Goal: Task Accomplishment & Management: Manage account settings

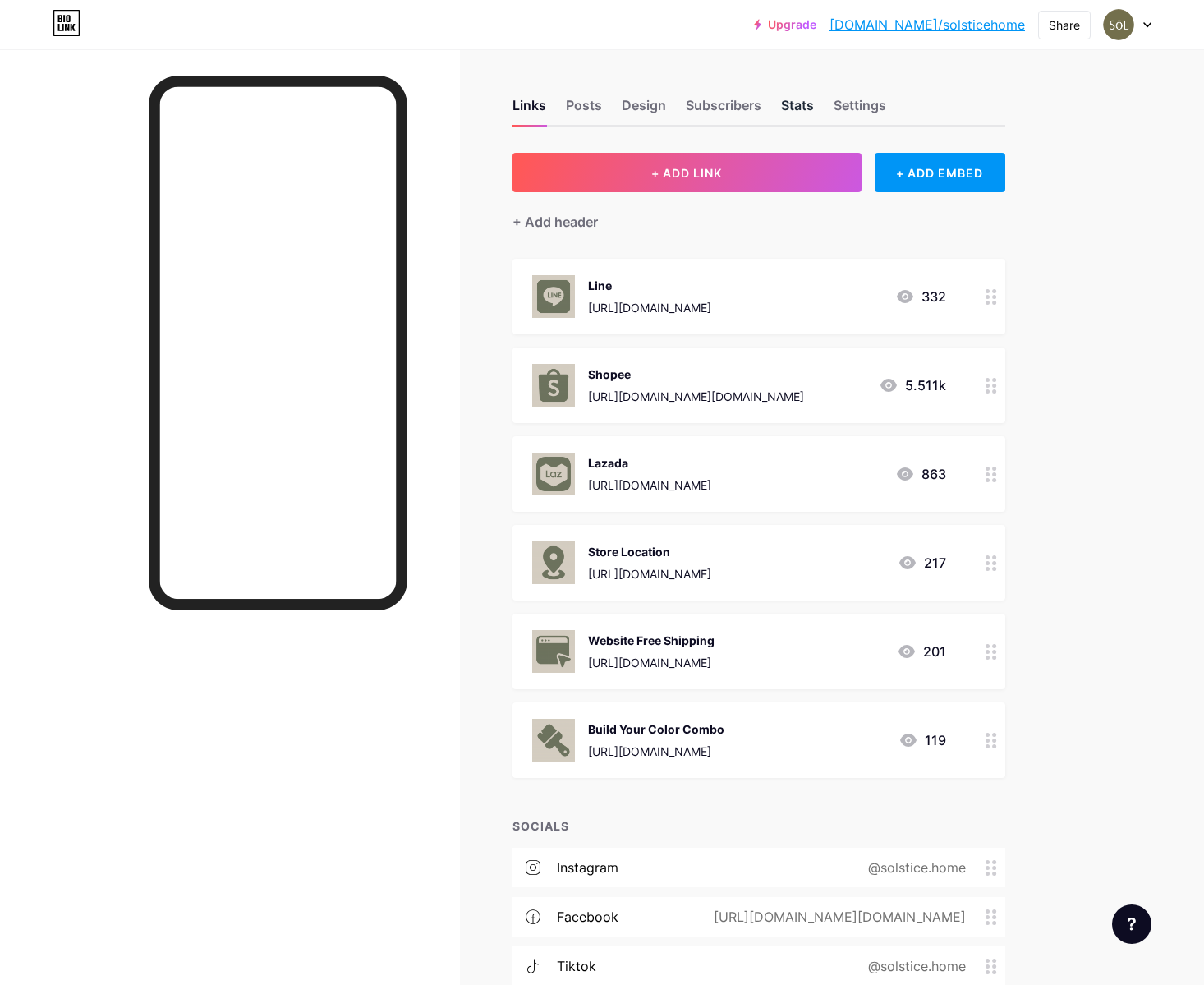
click at [793, 117] on div "Stats" at bounding box center [797, 110] width 33 height 30
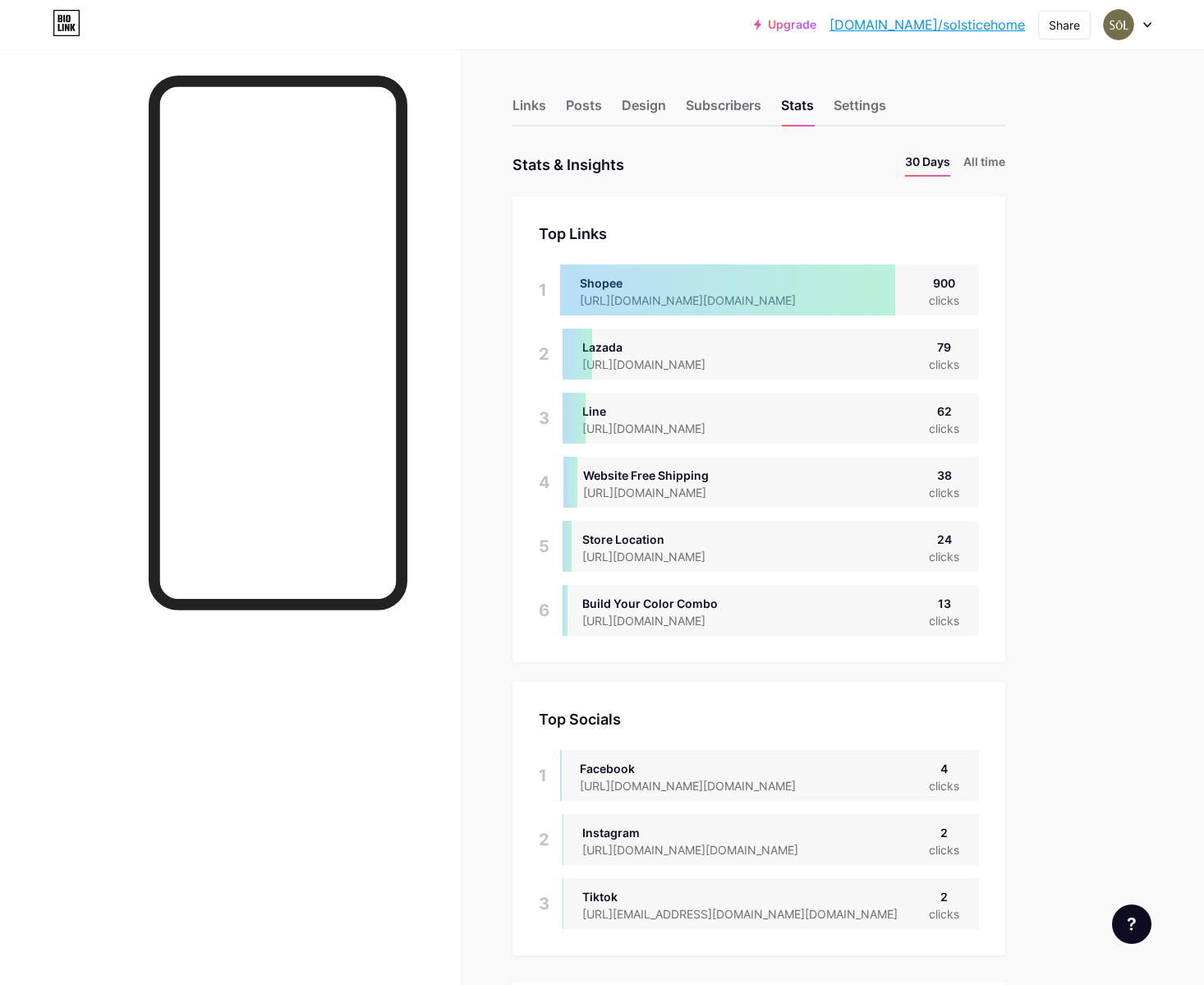
click at [931, 346] on div "79" at bounding box center [944, 347] width 30 height 18
click at [943, 375] on div "Lazada [URL][DOMAIN_NAME] 79 clicks" at bounding box center [771, 354] width 417 height 51
click at [942, 407] on div "62" at bounding box center [944, 411] width 30 height 18
drag, startPoint x: 916, startPoint y: 414, endPoint x: 901, endPoint y: 416, distance: 15.1
click at [911, 415] on div "Line [URL][DOMAIN_NAME] 62 clicks" at bounding box center [771, 418] width 417 height 51
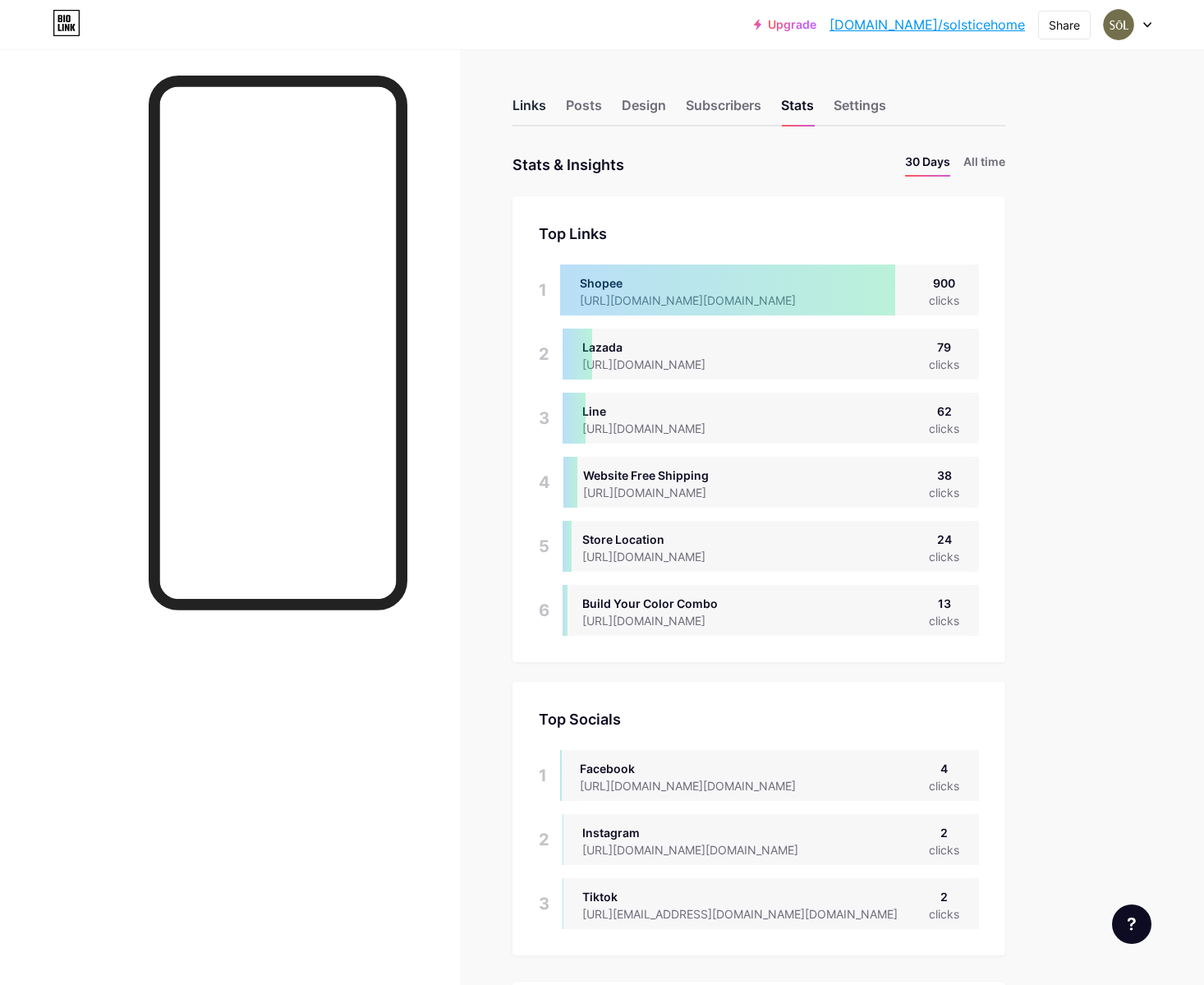
click at [533, 108] on div "Links" at bounding box center [529, 110] width 33 height 30
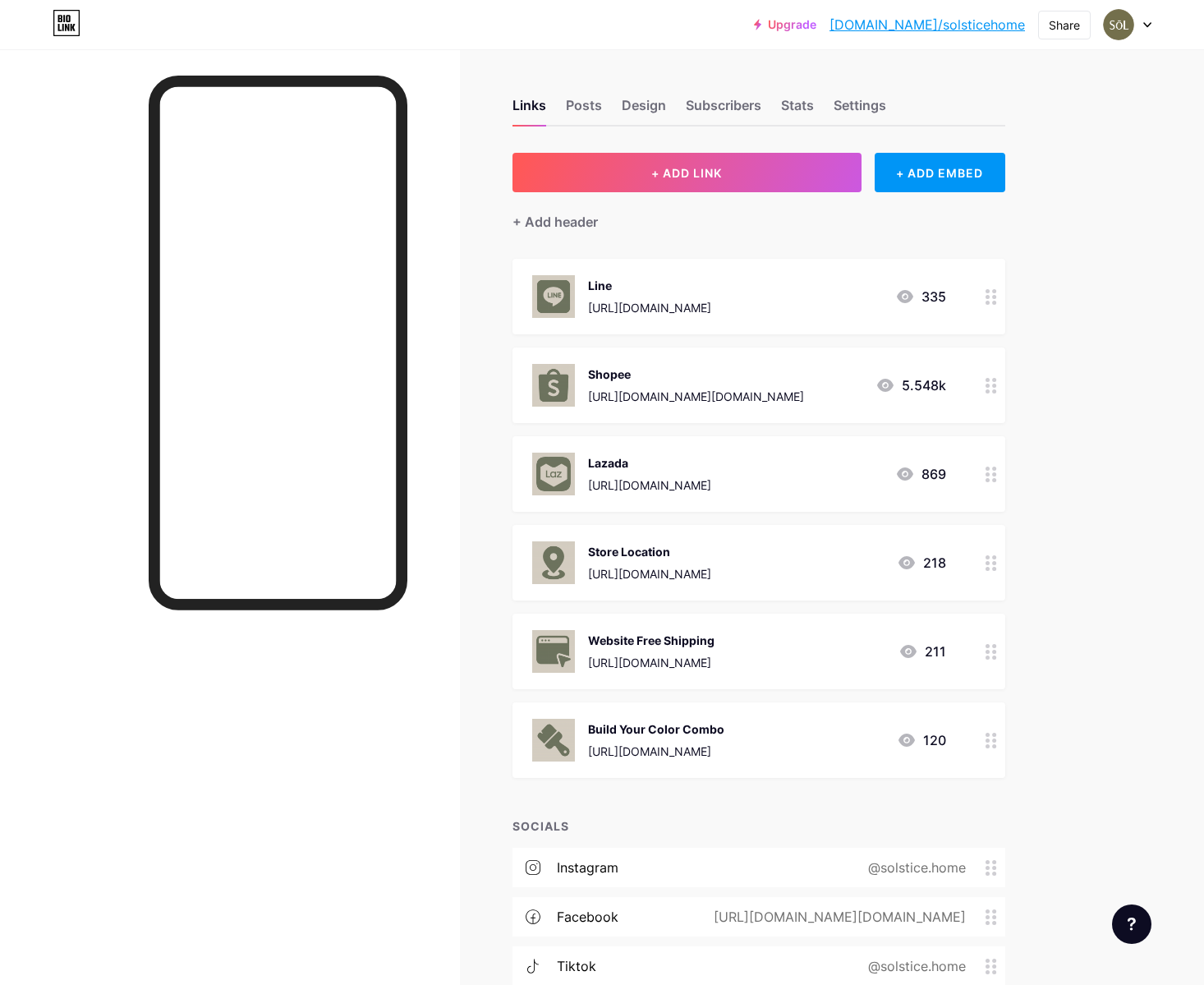
click at [989, 291] on icon at bounding box center [991, 297] width 11 height 16
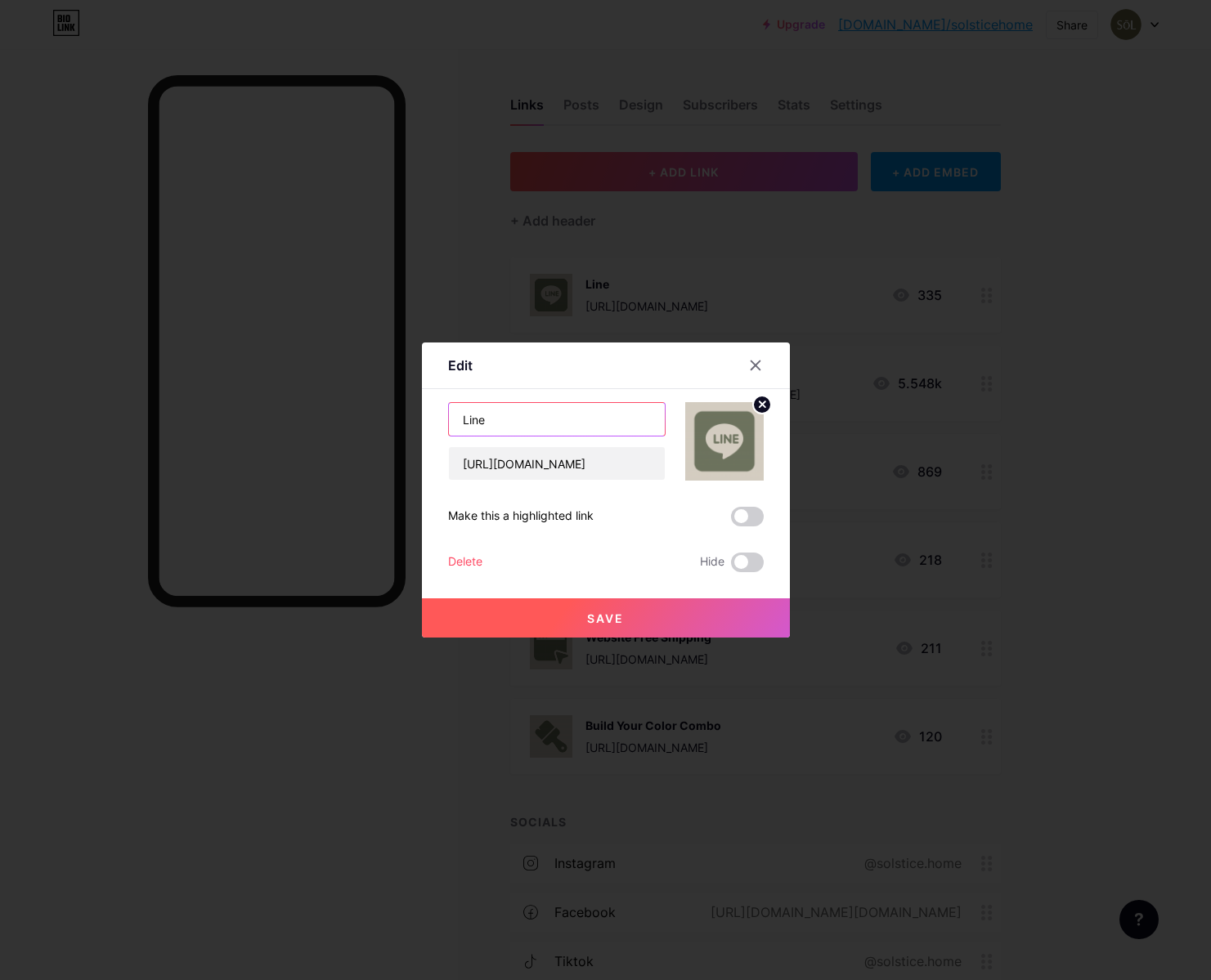
click at [660, 412] on input "Line" at bounding box center [557, 419] width 216 height 32
type input "Line (สั่งตรงถูกสุด)"
click at [595, 597] on div "Save" at bounding box center [606, 605] width 368 height 66
click at [595, 611] on span "Save" at bounding box center [605, 618] width 37 height 14
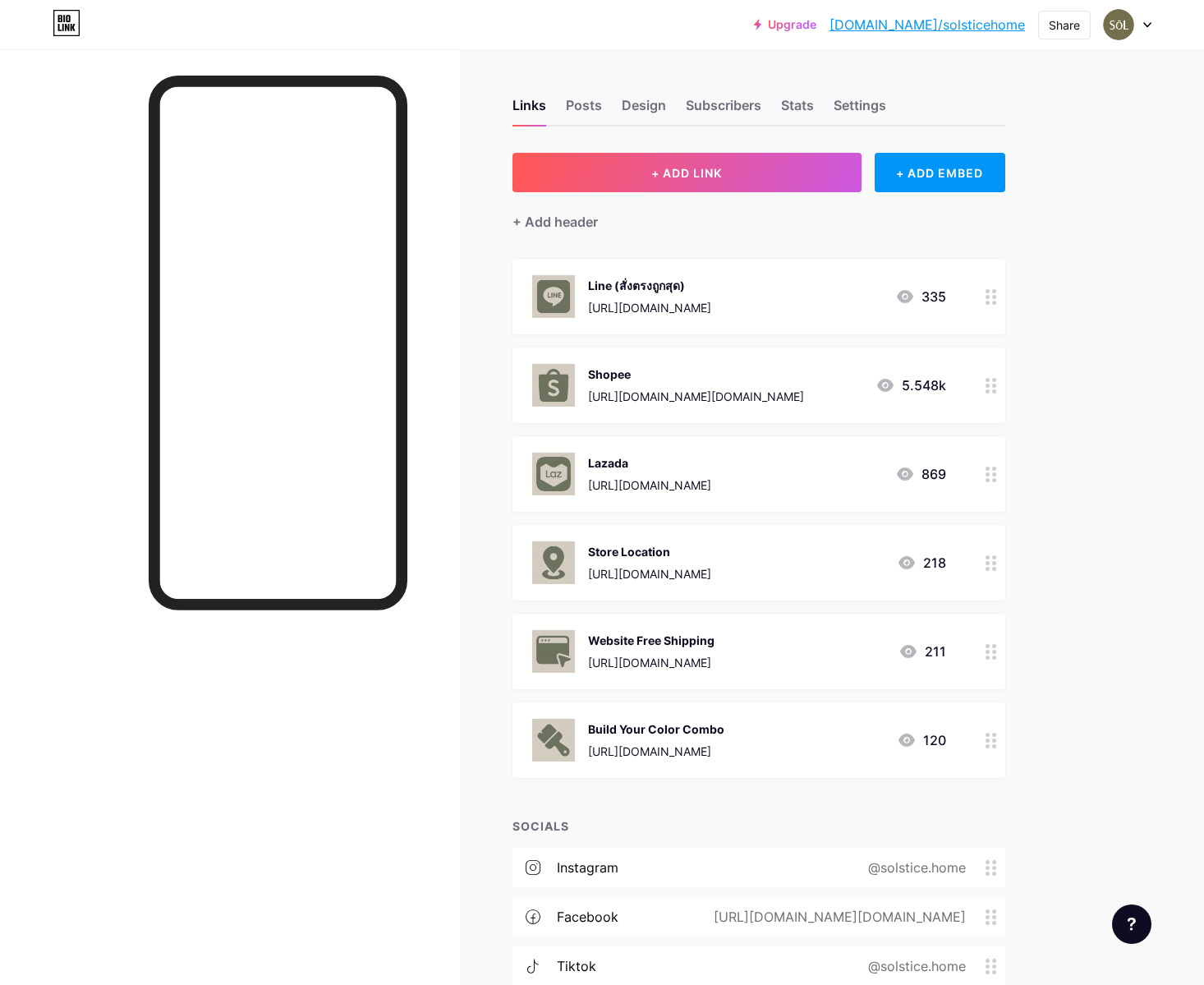
click at [996, 302] on icon at bounding box center [991, 297] width 11 height 16
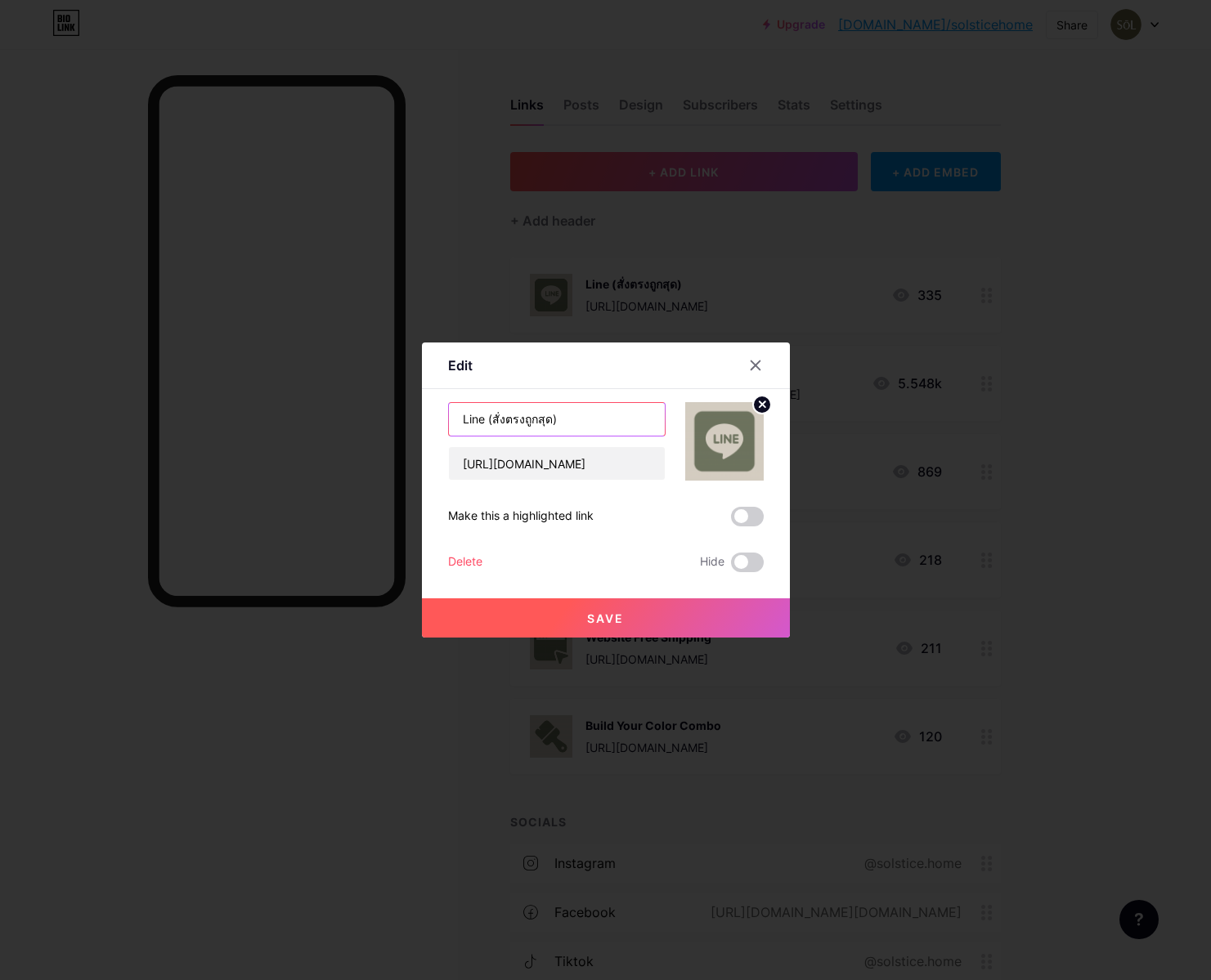
click at [617, 410] on input "Line (สั่งตรงถูกสุด)" at bounding box center [557, 419] width 216 height 32
click at [488, 420] on input "Line (สั่งตรงถูกสุด)" at bounding box center [557, 419] width 216 height 32
click at [492, 417] on input "Line (สั่งตรงถูกสุด)" at bounding box center [557, 419] width 216 height 32
drag, startPoint x: 586, startPoint y: 419, endPoint x: 487, endPoint y: 420, distance: 99.0
click at [487, 420] on input "Line (สั่งตรงถูกสุด)" at bounding box center [557, 419] width 216 height 32
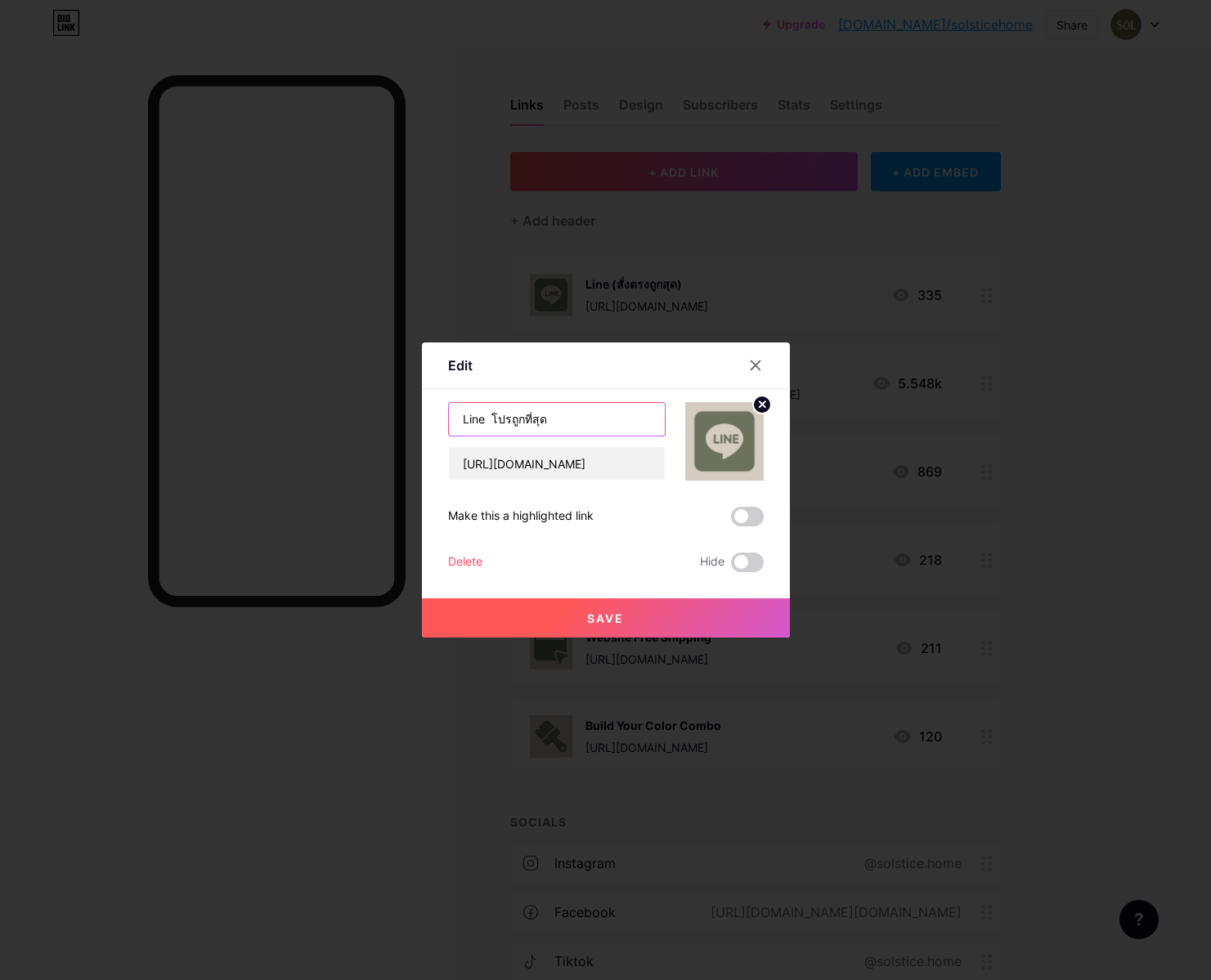
type input "Line โปรถูกที่สุด"
click at [574, 617] on button "Save" at bounding box center [606, 618] width 368 height 39
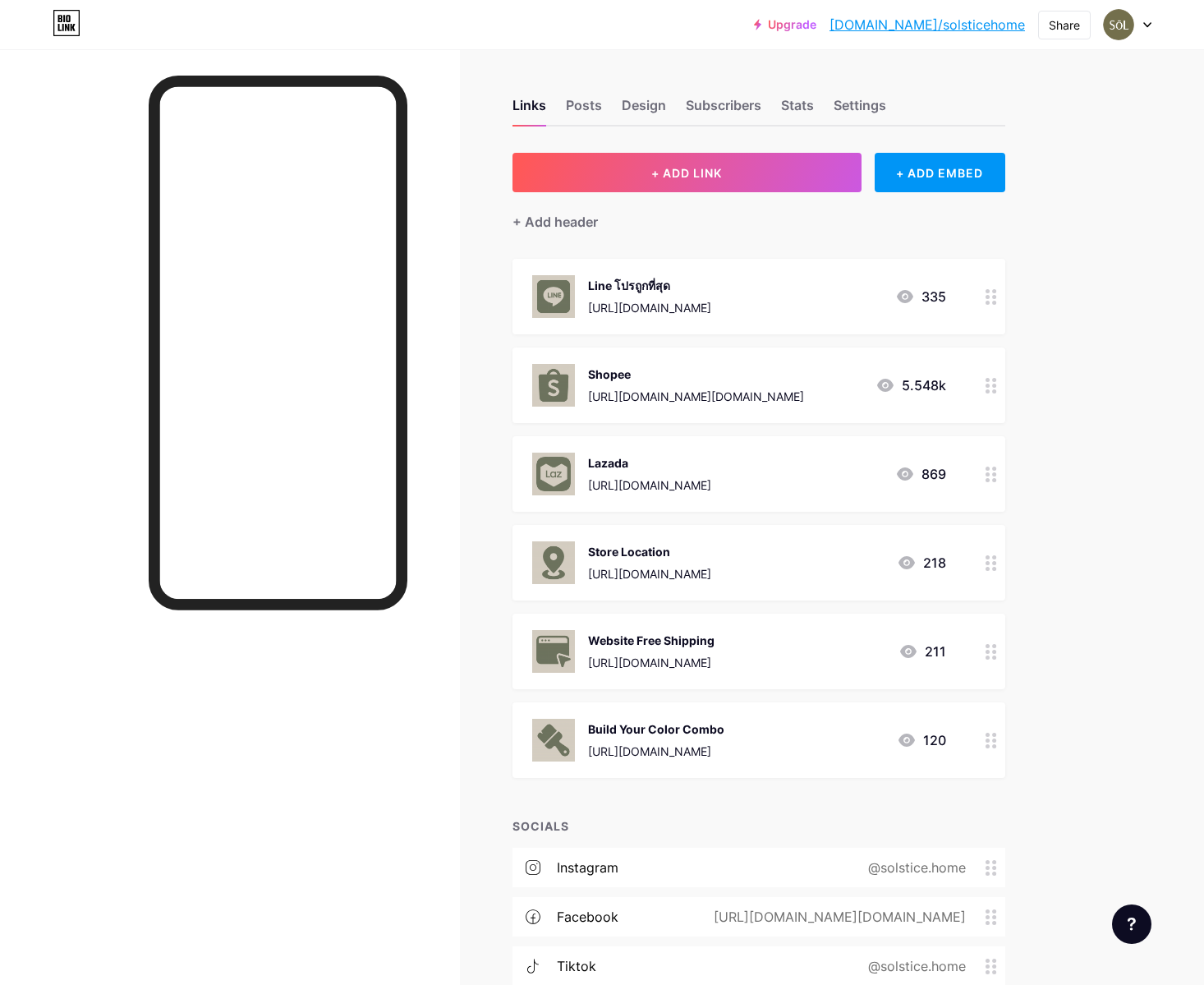
scroll to position [10, 0]
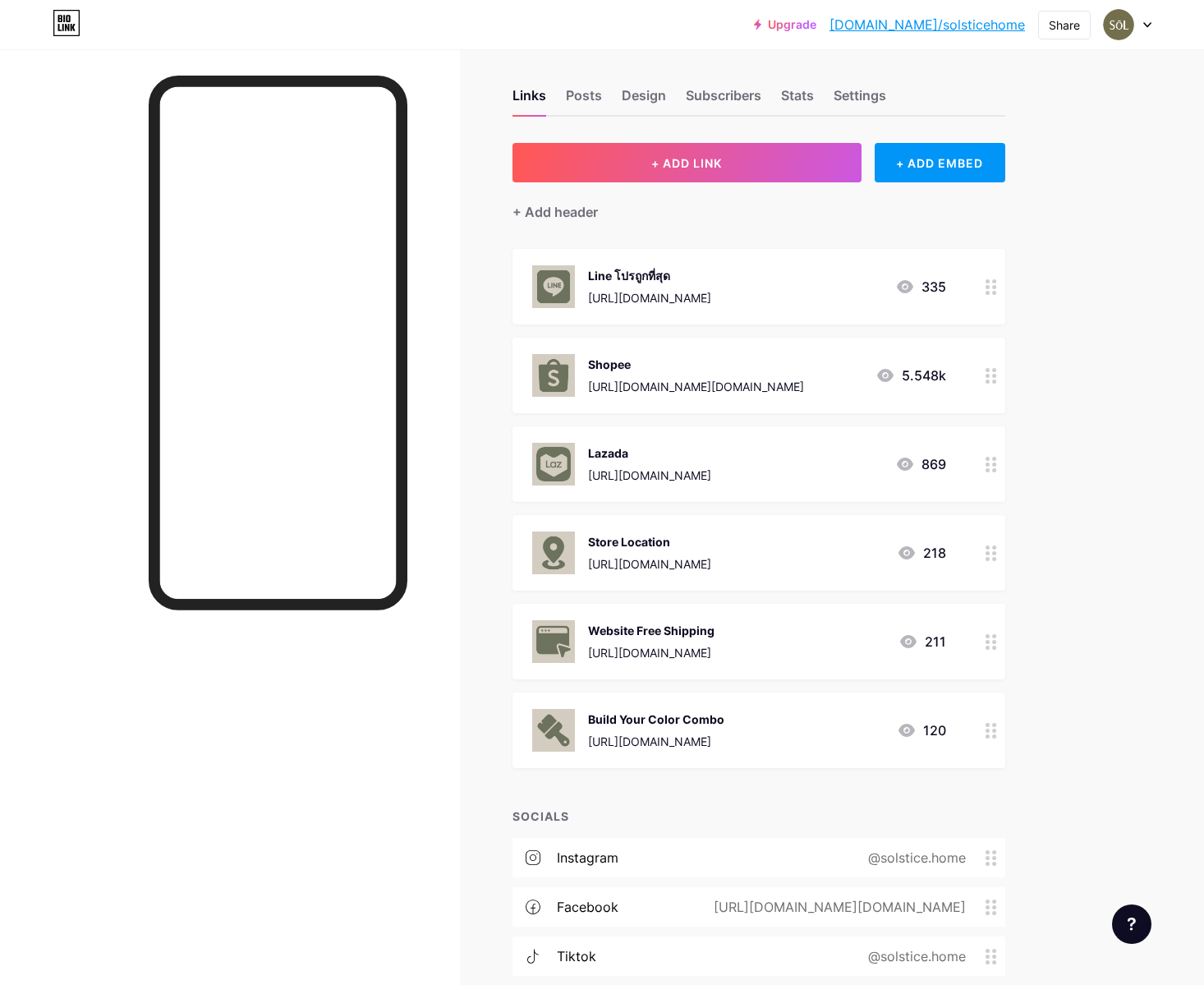
click at [980, 297] on div at bounding box center [992, 287] width 28 height 76
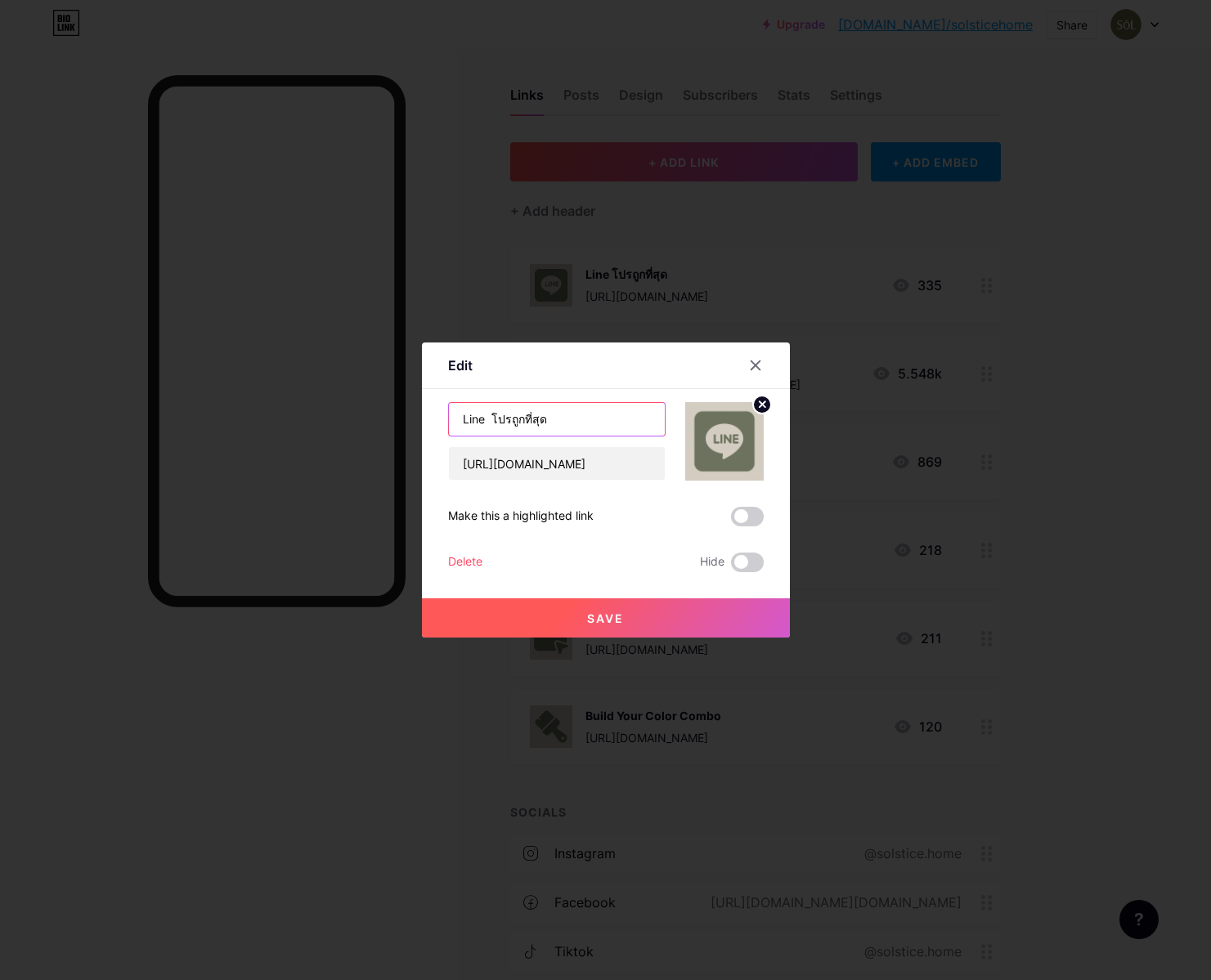
click at [597, 427] on input "Line โปรถูกที่สุด" at bounding box center [557, 419] width 216 height 32
click at [490, 418] on input "Line โปรถูกที่สุด" at bounding box center [557, 419] width 216 height 32
drag, startPoint x: 581, startPoint y: 419, endPoint x: 547, endPoint y: 415, distance: 34.2
click at [494, 416] on input "Line โปรถูกที่สุด" at bounding box center [557, 419] width 216 height 32
click at [495, 425] on input "Line ผ่านแอดถูกสุด" at bounding box center [557, 419] width 216 height 32
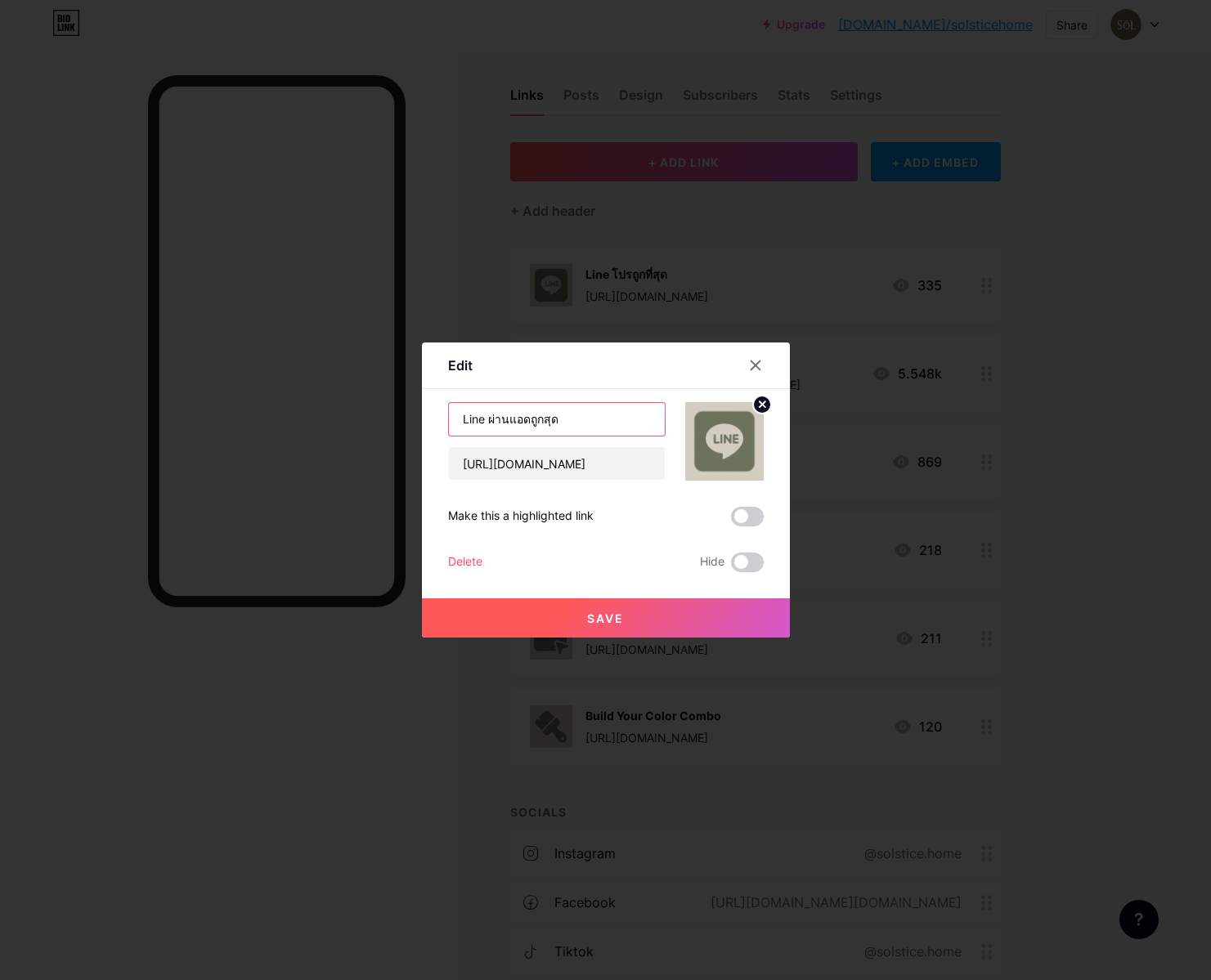
click at [504, 419] on input "Line ผ่านแอดถูกสุด" at bounding box center [557, 419] width 216 height 32
type input "Line ผ่านแอดถูกสุด"
click at [553, 607] on button "Save" at bounding box center [606, 618] width 368 height 39
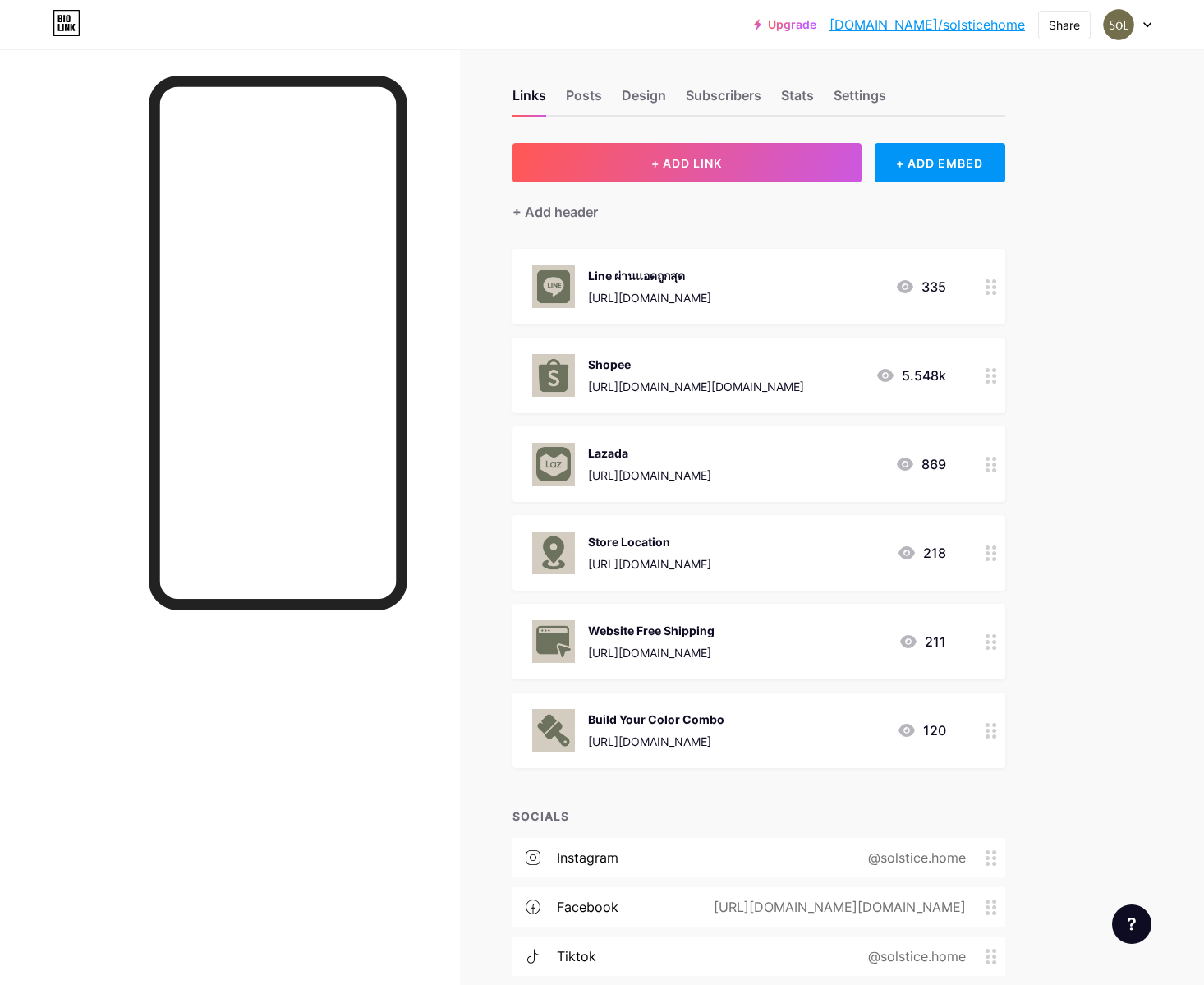
click at [984, 307] on div at bounding box center [992, 287] width 28 height 76
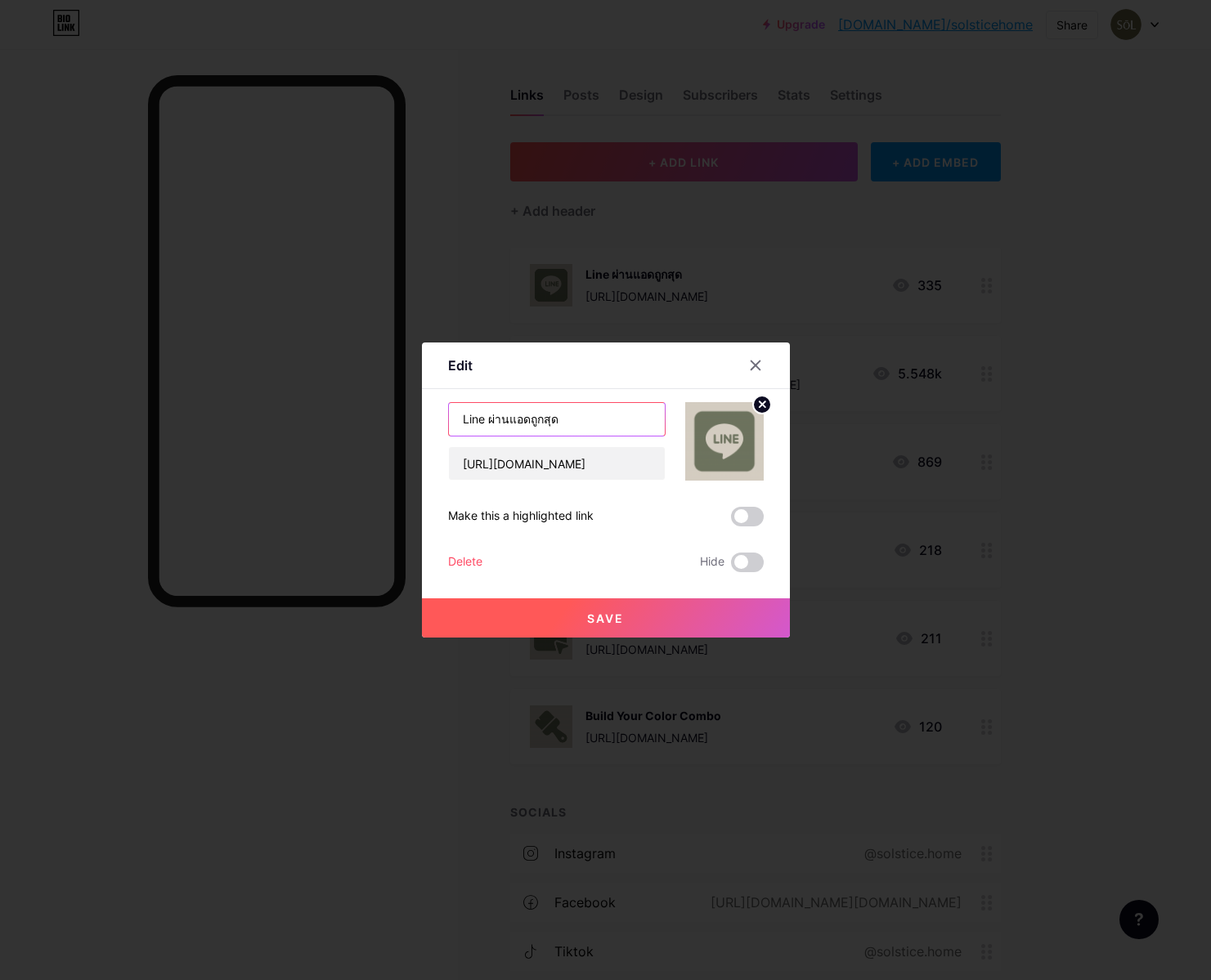
click at [638, 430] on input "Line ผ่านแอดถูกสุด" at bounding box center [557, 419] width 216 height 32
click at [621, 431] on input "Line ผ่านแอดถูกสุด" at bounding box center [557, 419] width 216 height 32
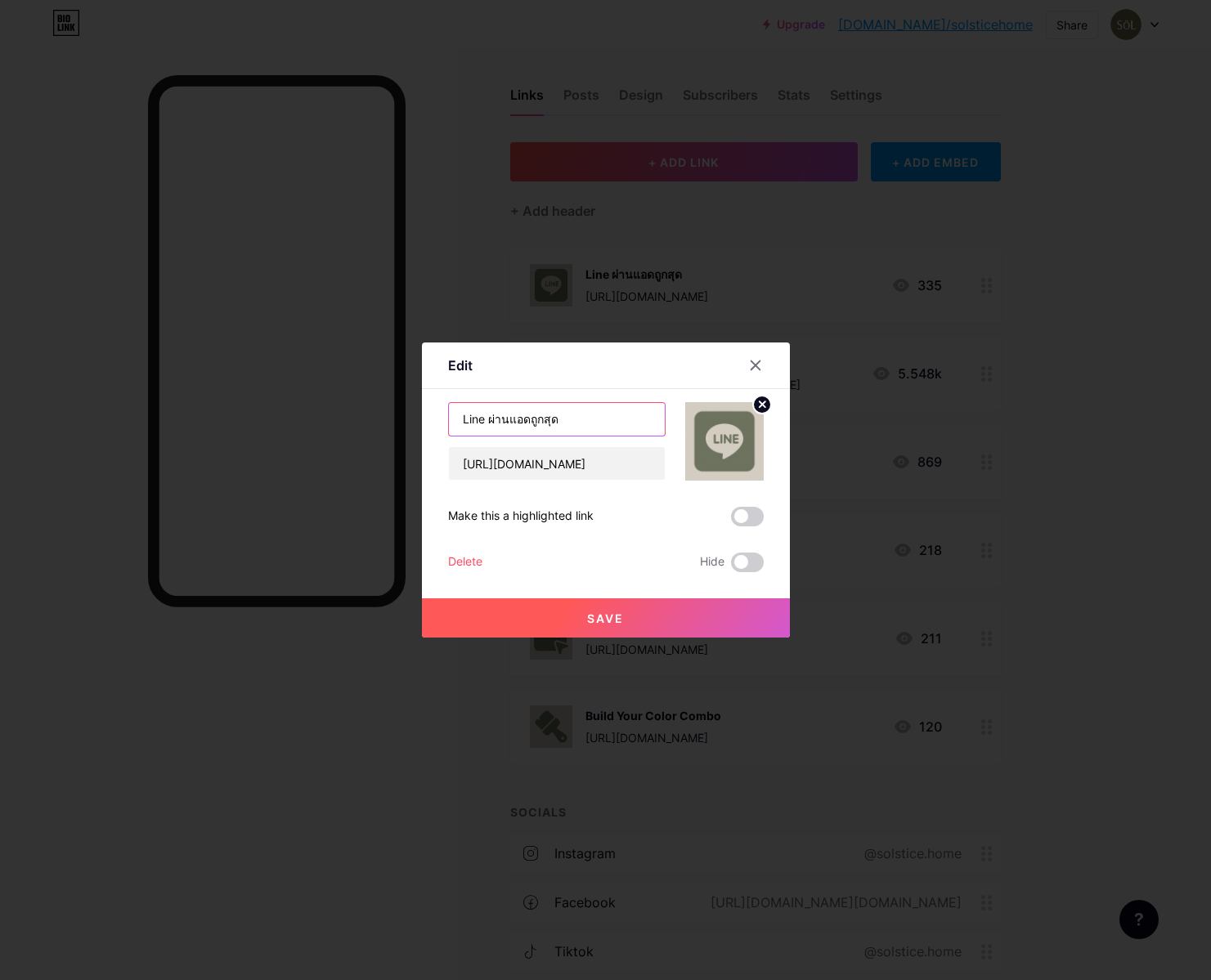
drag, startPoint x: 609, startPoint y: 430, endPoint x: 490, endPoint y: 423, distance: 119.2
click at [490, 423] on input "Line ผ่านแอดถูกสุด" at bounding box center [557, 419] width 216 height 32
type input "Line (โปรถูกสุด)"
click at [596, 624] on button "Save" at bounding box center [606, 618] width 368 height 39
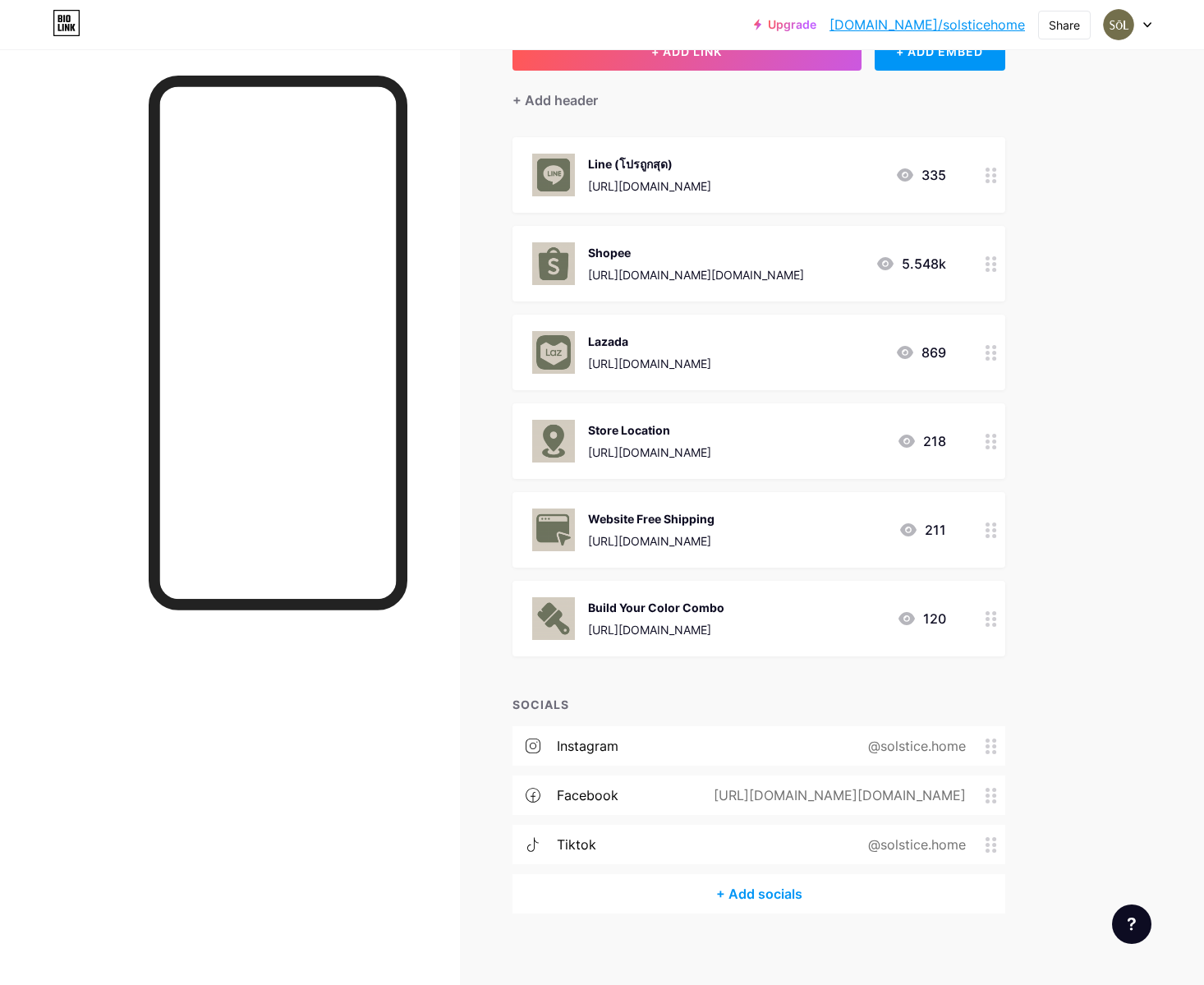
scroll to position [0, 0]
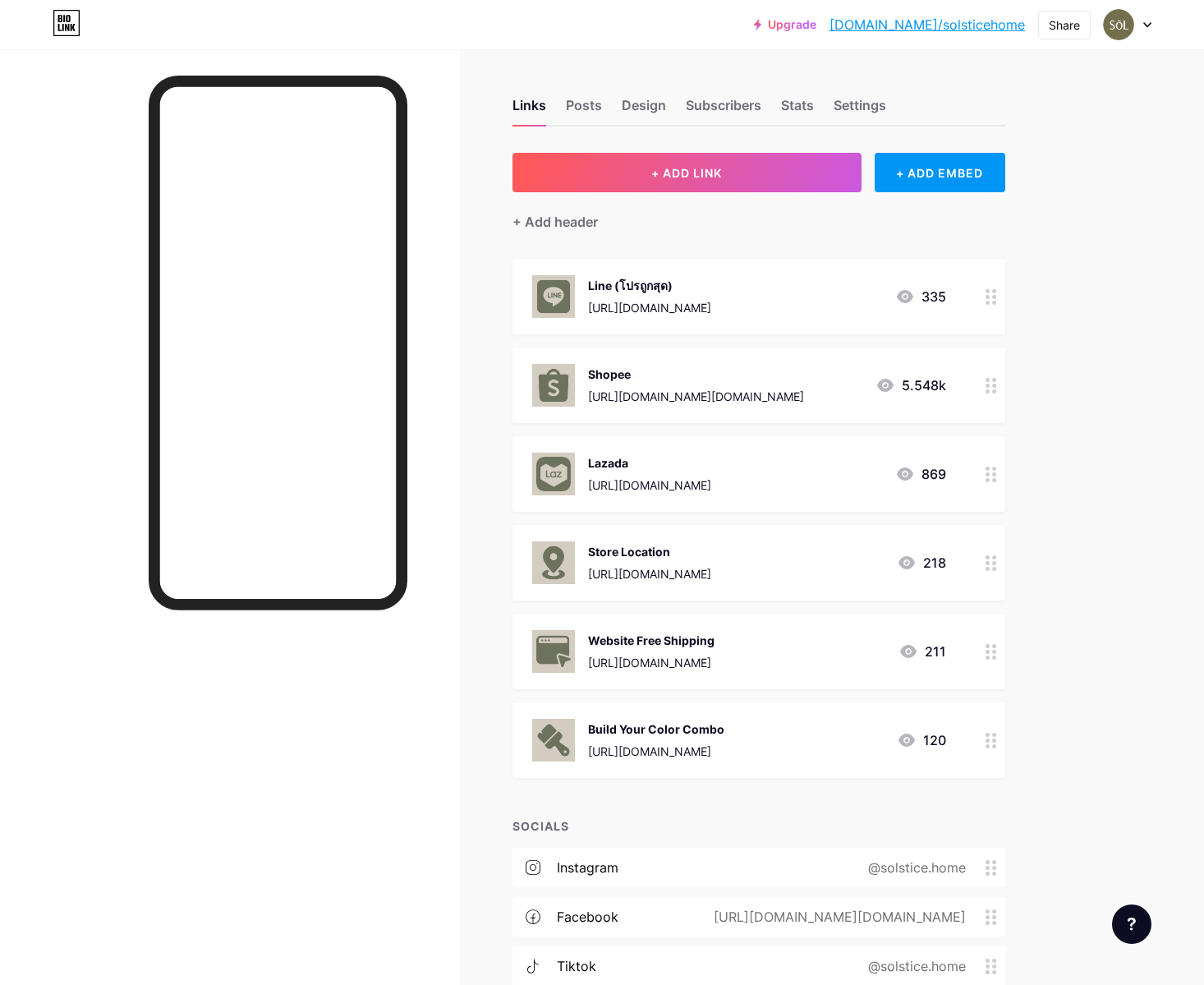
click at [679, 317] on div "Line (โปรถูกสุด) [URL][DOMAIN_NAME] 335" at bounding box center [758, 297] width 492 height 76
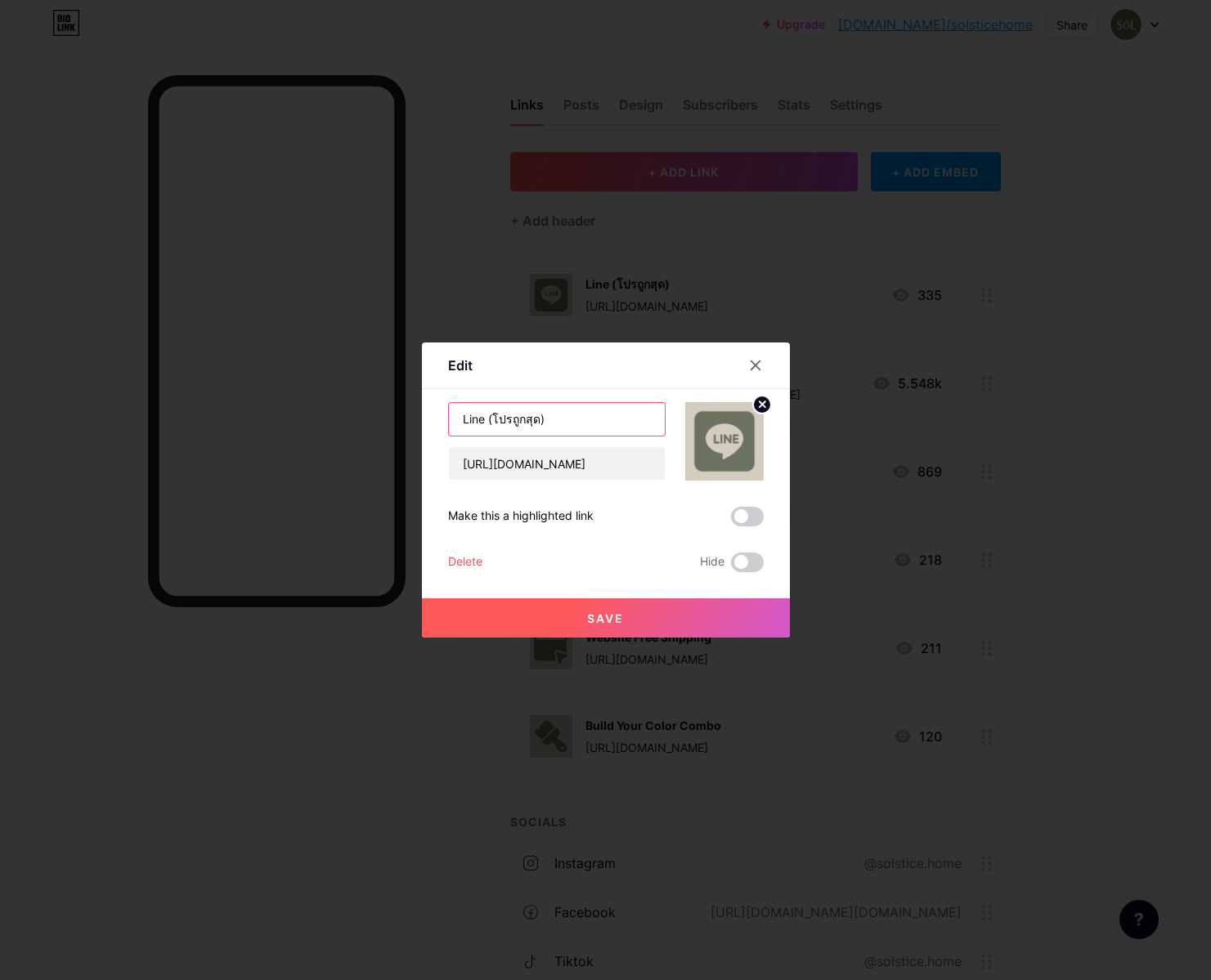
click at [613, 427] on input "Line (โปรถูกสุด)" at bounding box center [557, 419] width 216 height 32
drag, startPoint x: 589, startPoint y: 425, endPoint x: 490, endPoint y: 421, distance: 99.1
click at [486, 422] on input "Line (โปรถูกสุด)" at bounding box center [557, 419] width 216 height 32
type input "Line (ราคาพิเศษ)"
click at [587, 608] on button "Save" at bounding box center [606, 618] width 368 height 39
